Goal: Check status: Check status

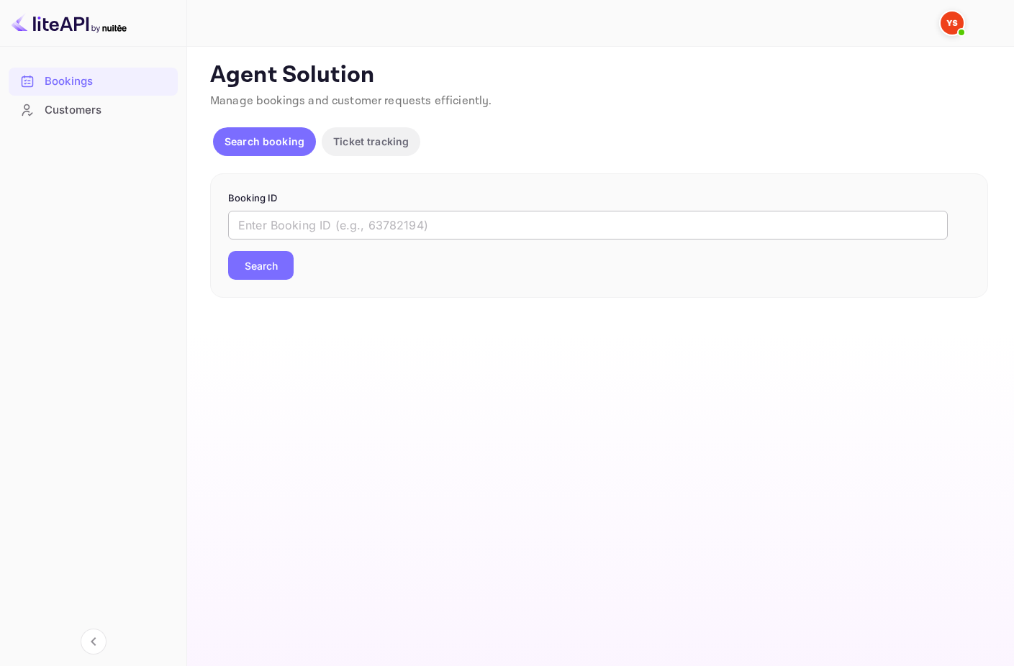
click at [322, 227] on input "text" at bounding box center [588, 225] width 720 height 29
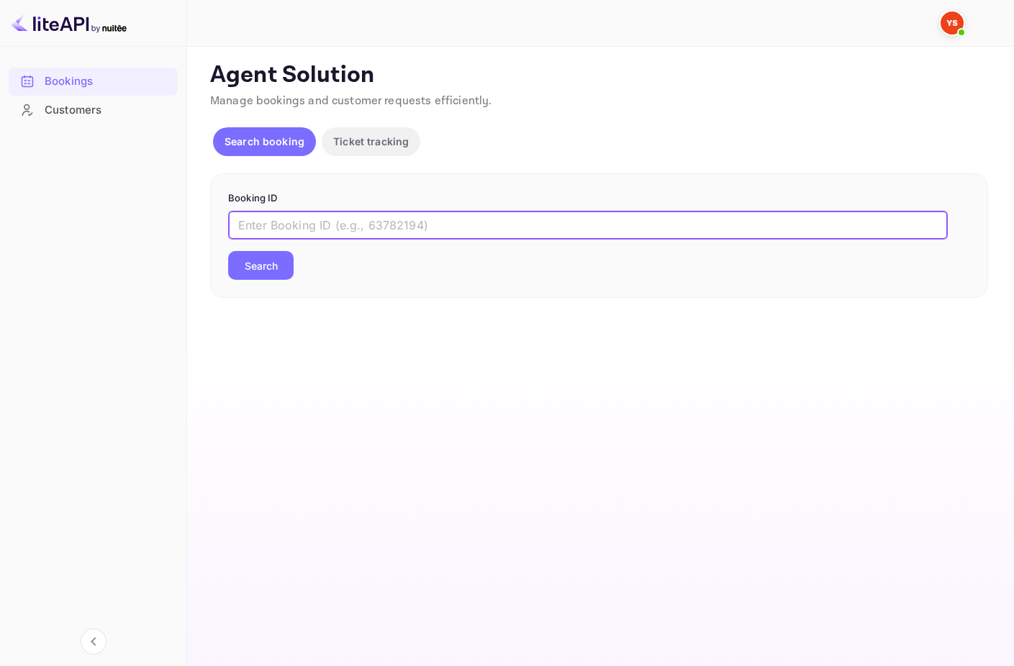
paste input "9781315"
type input "9781315"
click at [220, 289] on div "Booking ID 9781315 ​ Search" at bounding box center [599, 235] width 778 height 125
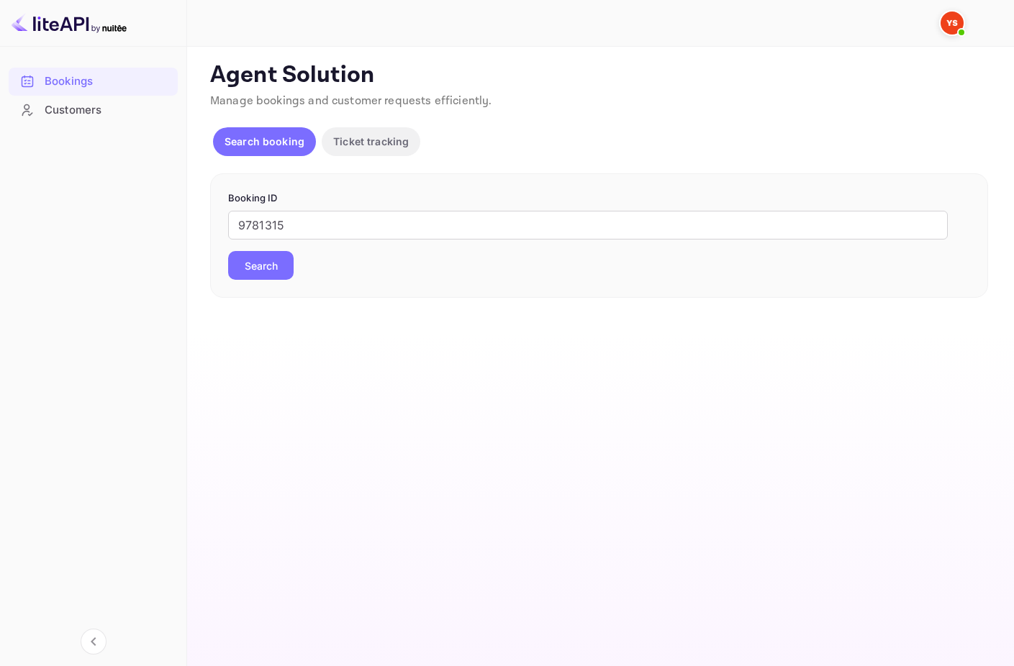
click at [266, 278] on button "Search" at bounding box center [260, 265] width 65 height 29
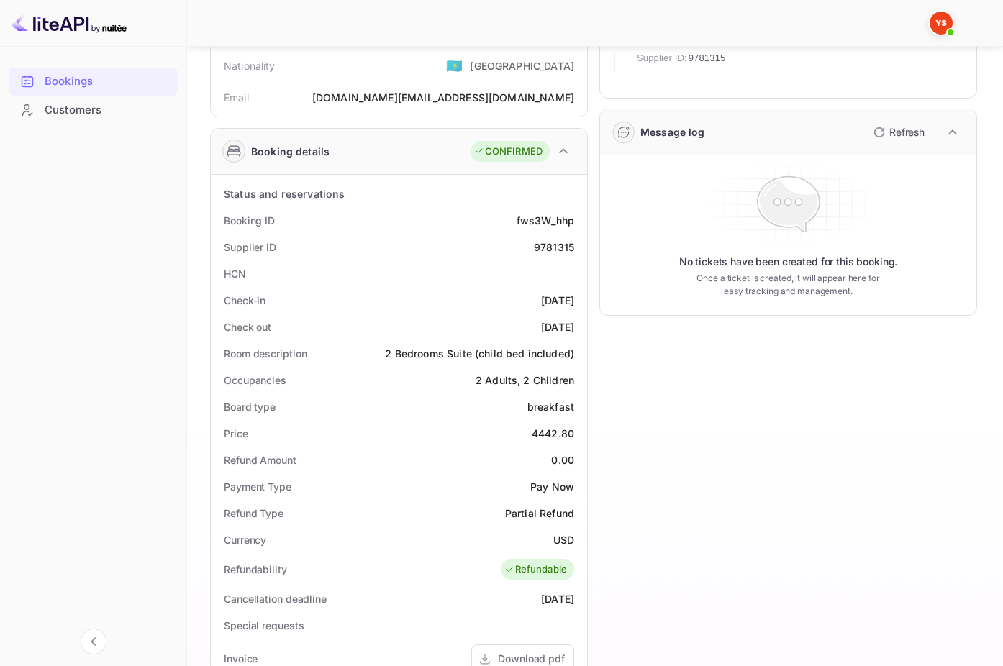
scroll to position [240, 0]
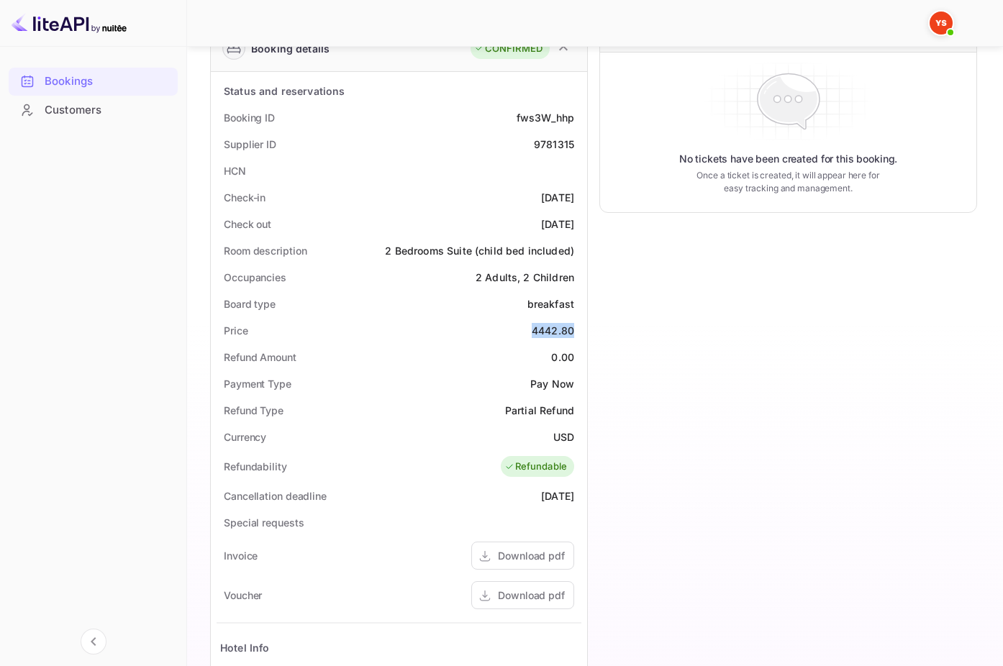
drag, startPoint x: 530, startPoint y: 332, endPoint x: 571, endPoint y: 332, distance: 41.7
click at [571, 332] on div "Price 4442.80" at bounding box center [399, 330] width 365 height 27
copy div "4442.80"
drag, startPoint x: 547, startPoint y: 440, endPoint x: 574, endPoint y: 440, distance: 26.6
click at [574, 440] on div "Currency USD" at bounding box center [399, 437] width 365 height 27
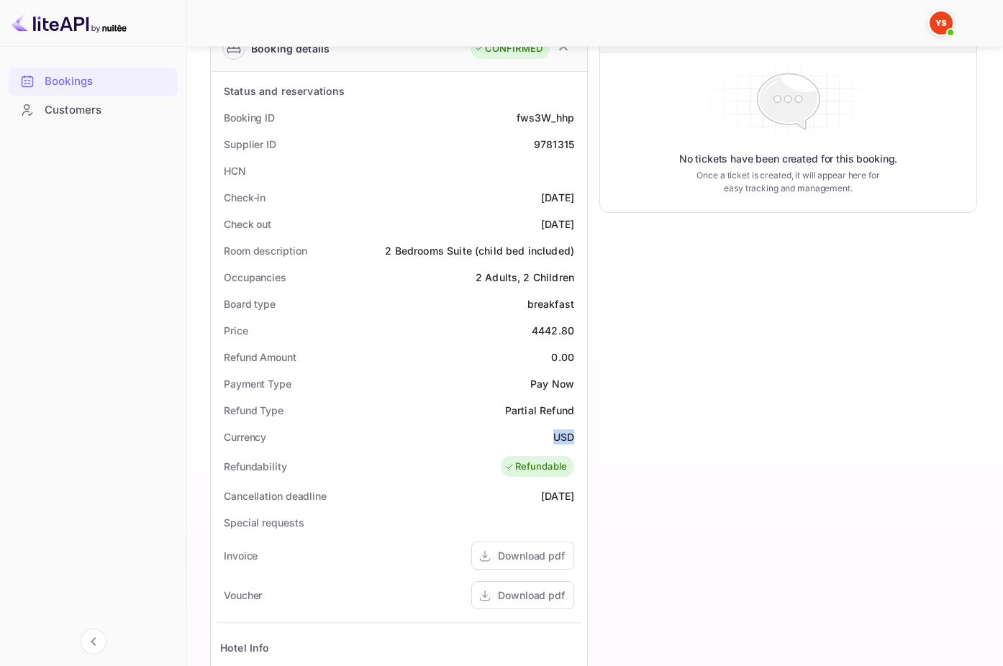
copy div "USD"
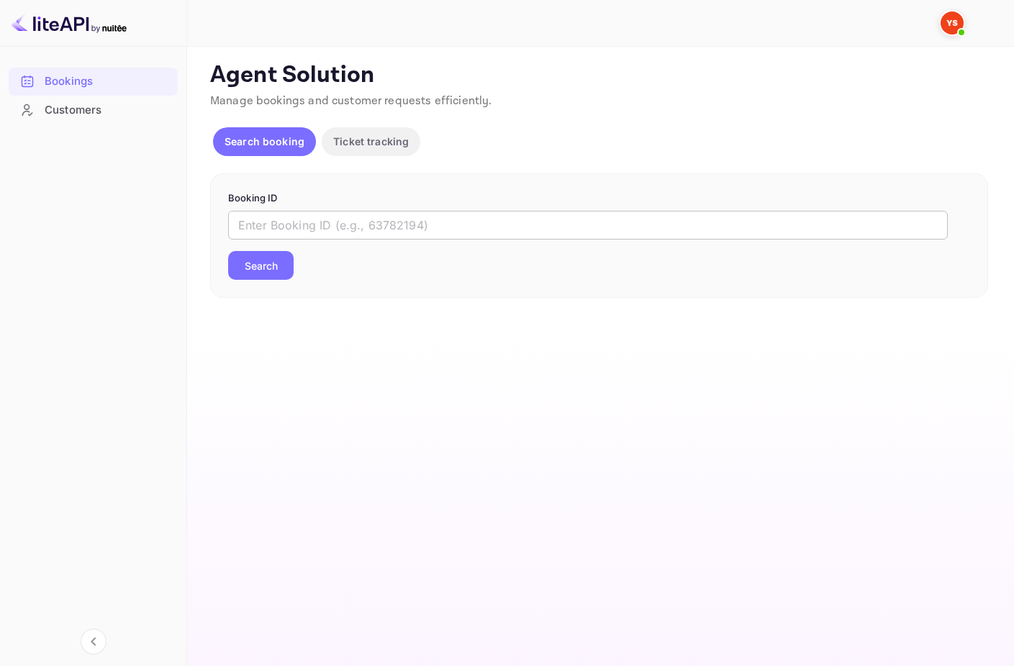
click at [418, 221] on input "text" at bounding box center [588, 225] width 720 height 29
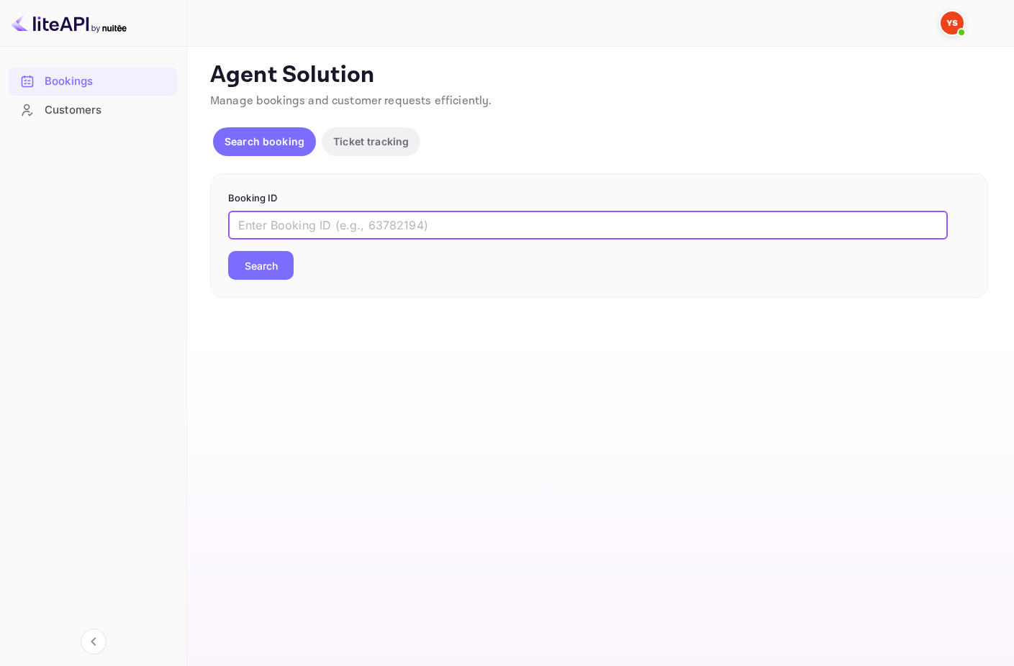
paste input "7284038"
type input "7284038"
click at [264, 258] on button "Search" at bounding box center [260, 265] width 65 height 29
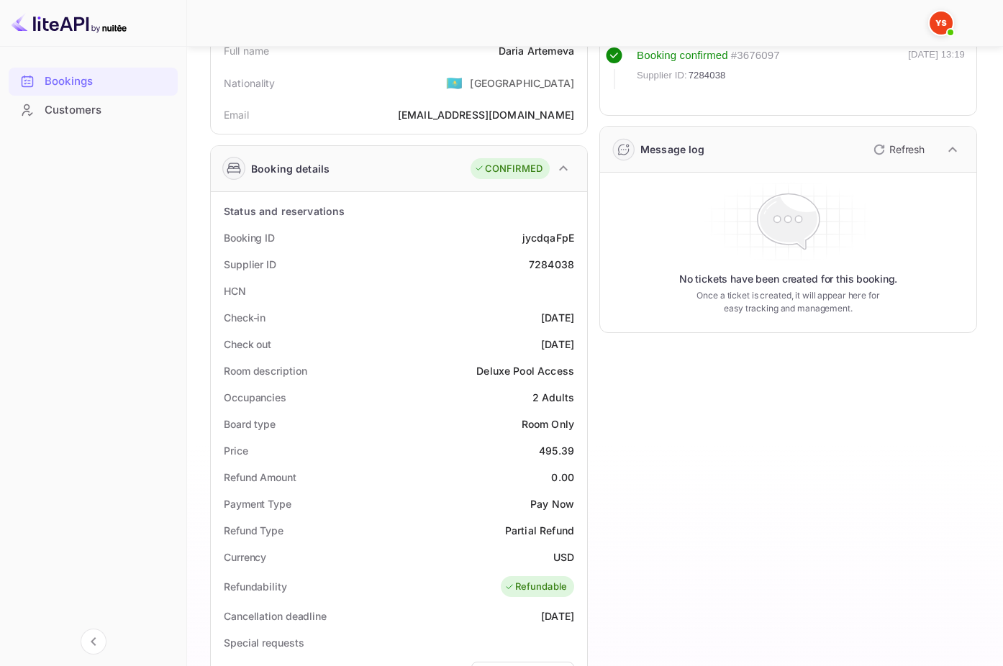
scroll to position [120, 0]
drag, startPoint x: 541, startPoint y: 453, endPoint x: 573, endPoint y: 453, distance: 31.7
click at [573, 453] on div "495.39" at bounding box center [556, 450] width 35 height 15
copy div "495.39"
click at [569, 554] on div "USD" at bounding box center [563, 556] width 21 height 15
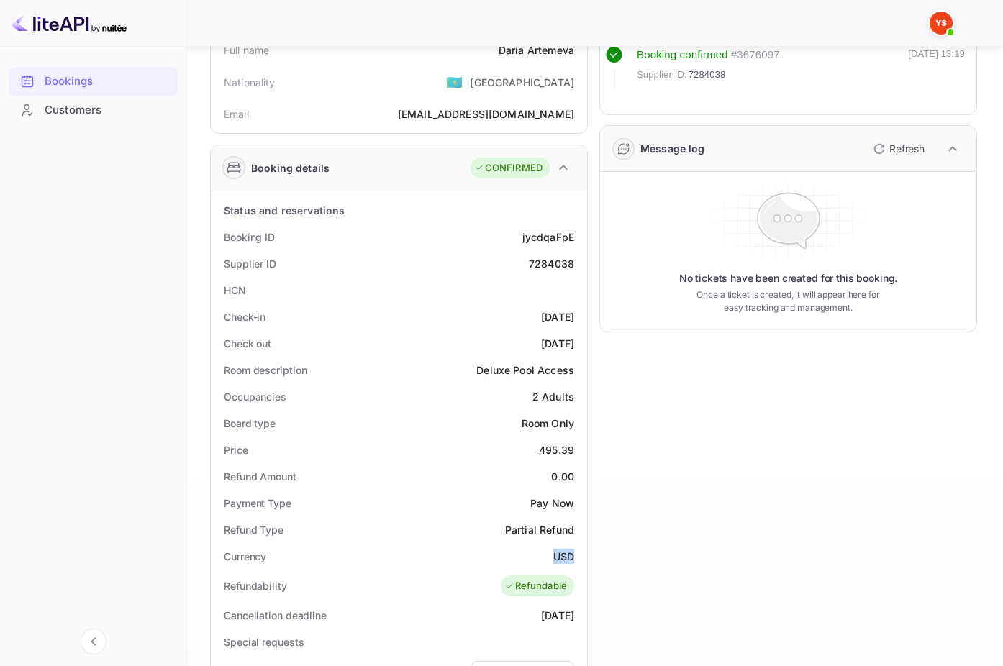
click at [569, 553] on div "USD" at bounding box center [563, 556] width 21 height 15
copy div "USD"
